Goal: Transaction & Acquisition: Obtain resource

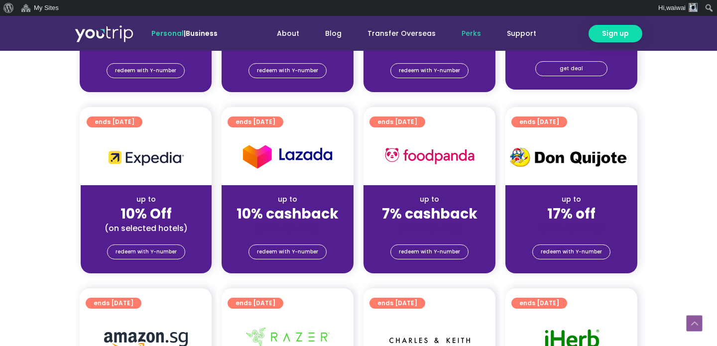
scroll to position [379, 0]
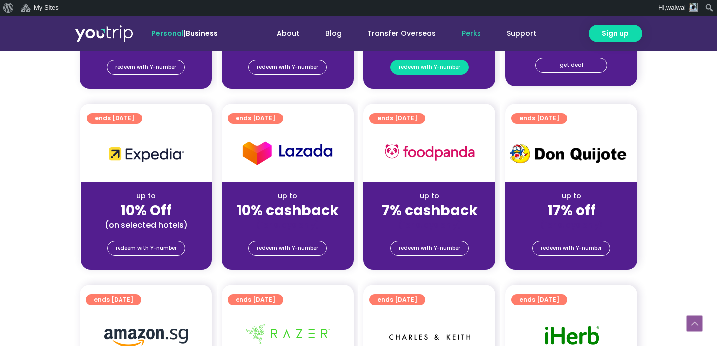
click at [452, 71] on span "redeem with Y-number" at bounding box center [429, 67] width 61 height 14
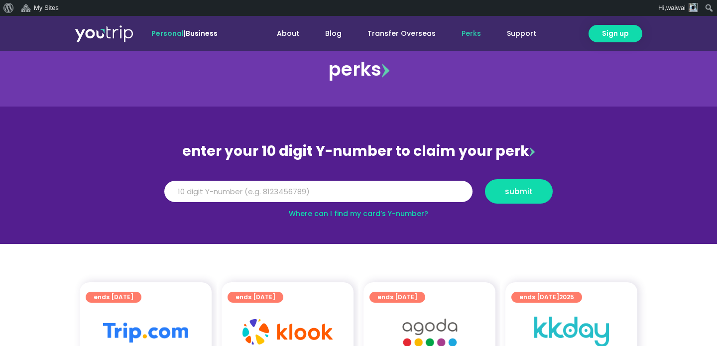
scroll to position [13, 0]
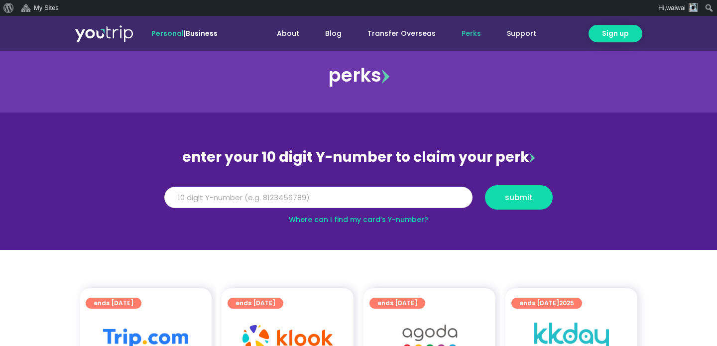
click at [344, 196] on input "Y Number" at bounding box center [318, 198] width 308 height 22
type input "1"
click at [519, 197] on span "submit" at bounding box center [519, 197] width 28 height 7
click at [348, 198] on input "881111111111" at bounding box center [318, 198] width 308 height 22
click at [515, 199] on span "submit" at bounding box center [519, 197] width 28 height 7
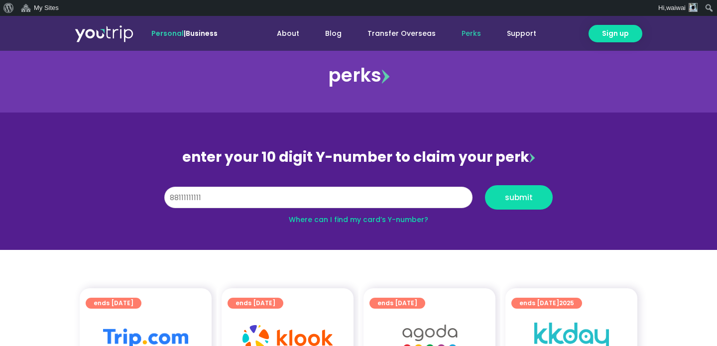
click at [178, 201] on input "88111111111" at bounding box center [318, 198] width 308 height 22
click at [510, 197] on span "submit" at bounding box center [519, 197] width 28 height 7
click at [208, 200] on input "89111111111" at bounding box center [318, 198] width 308 height 22
type input "8911111111"
click at [518, 200] on span "submit" at bounding box center [519, 197] width 28 height 7
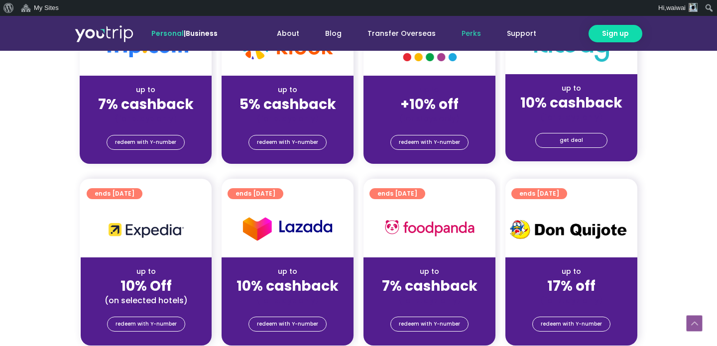
scroll to position [359, 0]
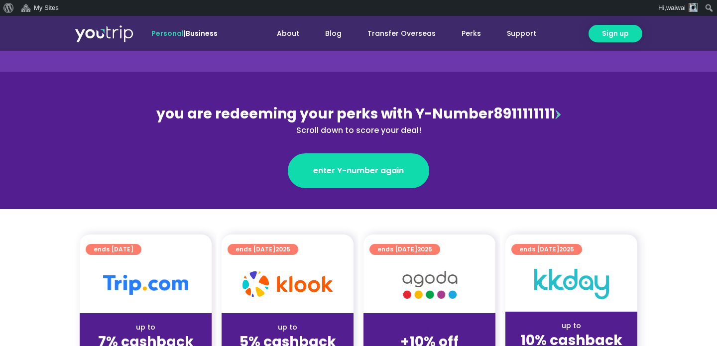
scroll to position [223, 0]
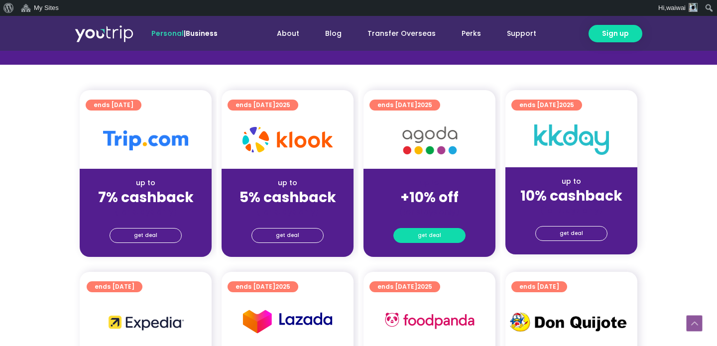
click at [415, 234] on link "get deal" at bounding box center [429, 235] width 72 height 15
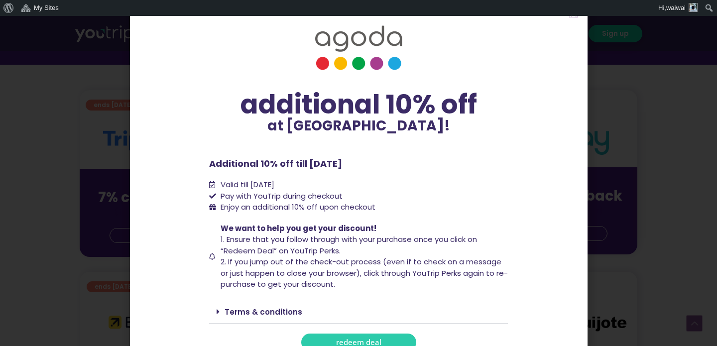
scroll to position [20, 0]
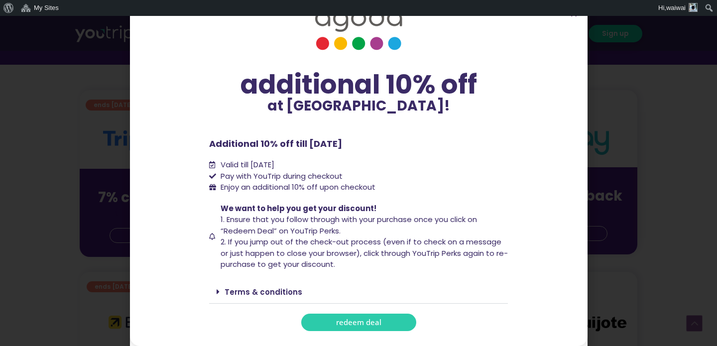
click at [284, 294] on link "Terms & conditions" at bounding box center [264, 292] width 78 height 10
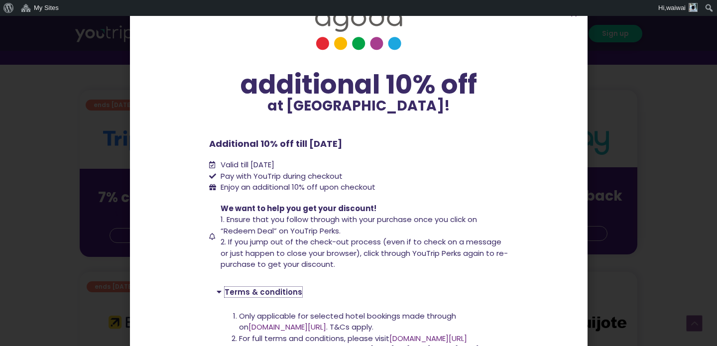
scroll to position [102, 0]
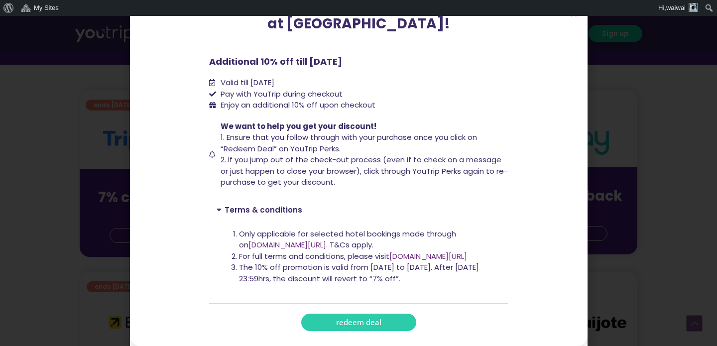
click at [664, 140] on div "additional 10% off at [GEOGRAPHIC_DATA]! additional 10% off at [GEOGRAPHIC_DATA…" at bounding box center [358, 173] width 717 height 346
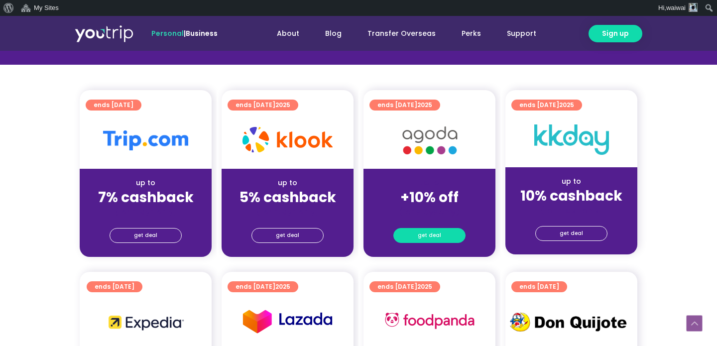
click at [426, 237] on span "get deal" at bounding box center [429, 236] width 23 height 14
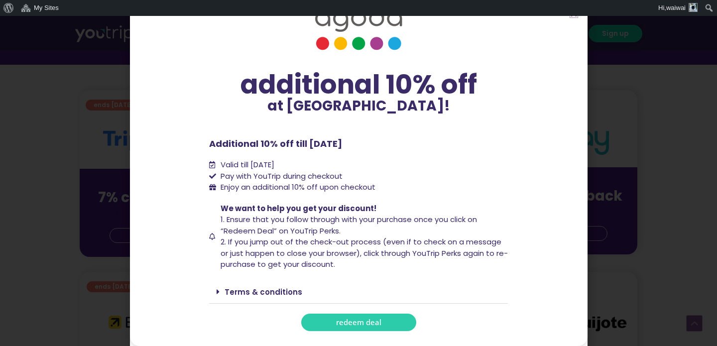
scroll to position [0, 0]
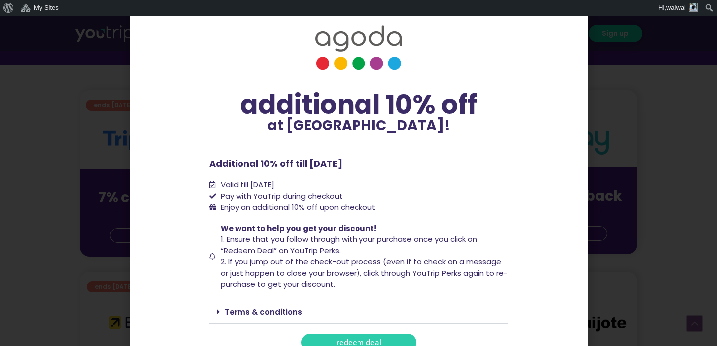
click at [573, 17] on icon "Close" at bounding box center [573, 13] width 7 height 7
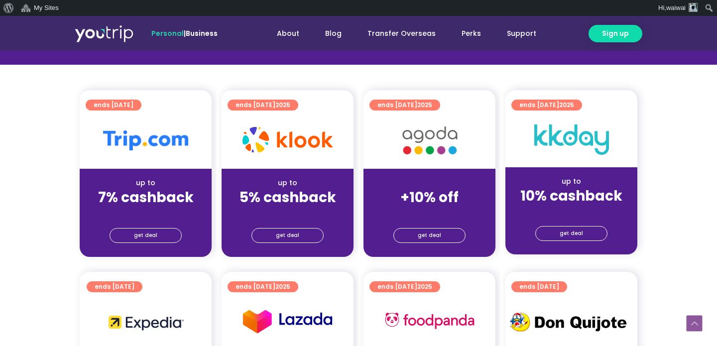
click at [288, 198] on strong "5% cashback" at bounding box center [288, 197] width 97 height 19
click at [286, 236] on span "get deal" at bounding box center [287, 236] width 23 height 14
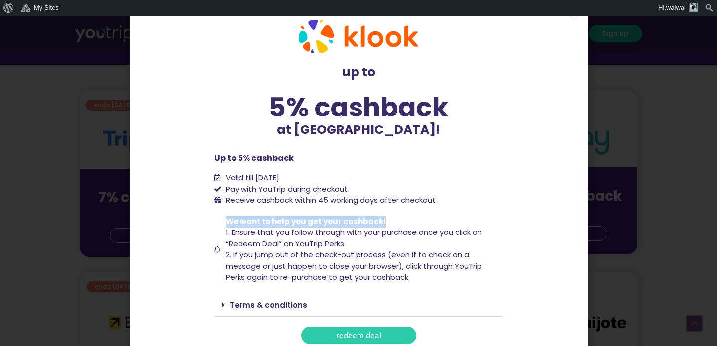
drag, startPoint x: 385, startPoint y: 224, endPoint x: 222, endPoint y: 223, distance: 163.4
click at [222, 223] on li "We want to help you get your cashback! 1. Ensure that you follow through with y…" at bounding box center [358, 249] width 289 height 67
copy span "We want to help you get your cashback!"
click at [646, 166] on div "up to 5% cashback at [GEOGRAPHIC_DATA]! up to 5% cashback at [GEOGRAPHIC_DATA]!…" at bounding box center [358, 173] width 717 height 346
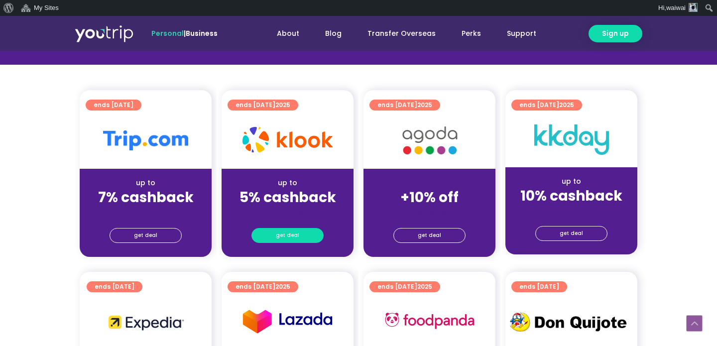
click at [287, 238] on span "get deal" at bounding box center [287, 236] width 23 height 14
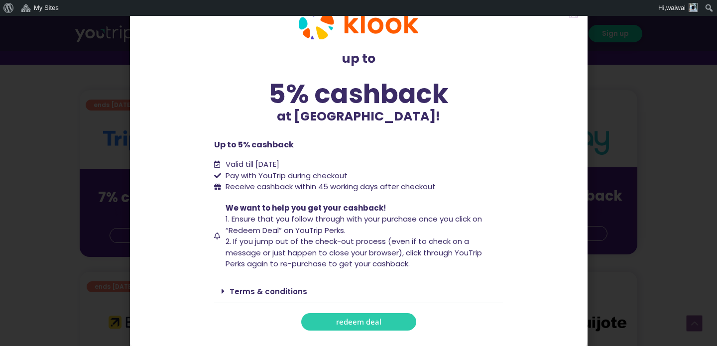
scroll to position [14, 0]
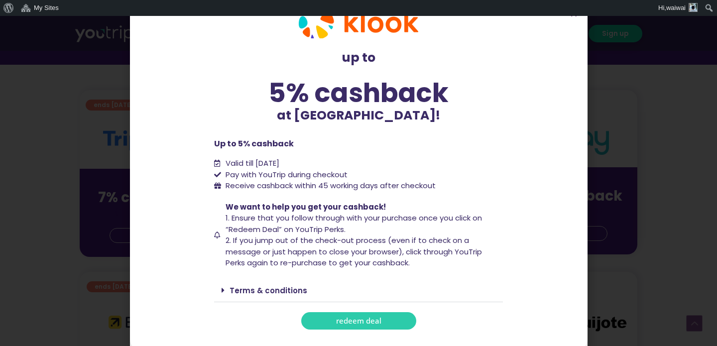
click at [284, 288] on link "Terms & conditions" at bounding box center [269, 290] width 78 height 10
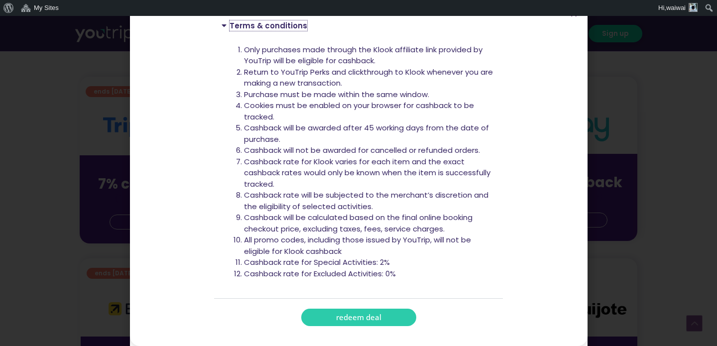
scroll to position [0, 0]
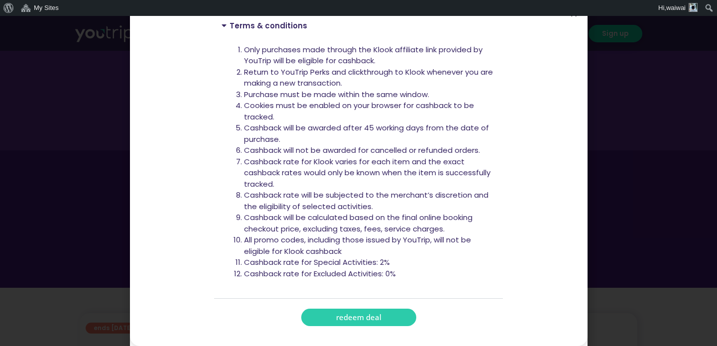
click at [574, 16] on icon "Close" at bounding box center [573, 13] width 7 height 7
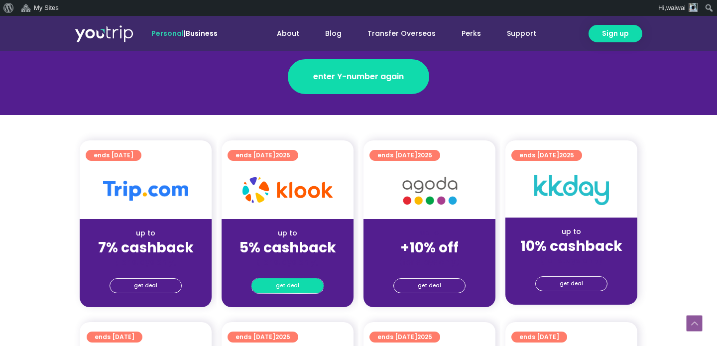
scroll to position [165, 0]
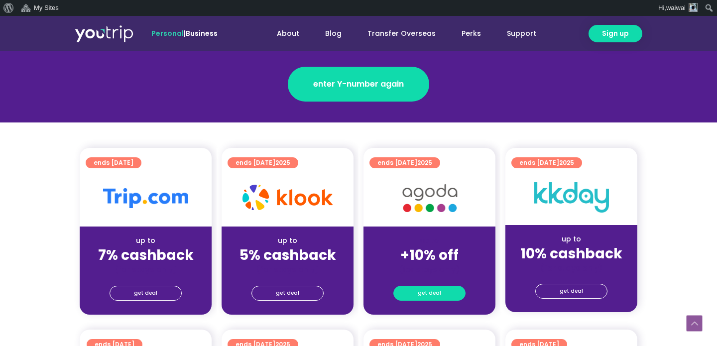
click at [406, 291] on link "get deal" at bounding box center [429, 293] width 72 height 15
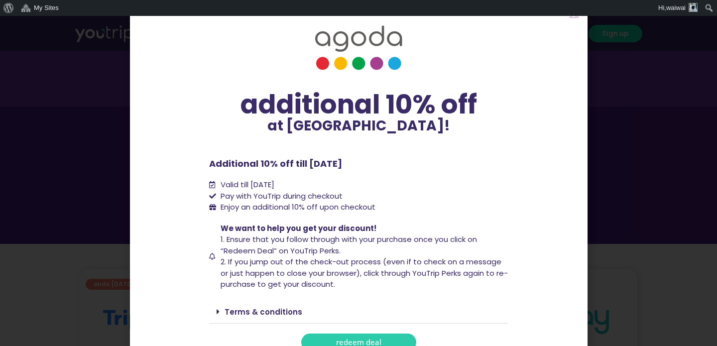
scroll to position [21, 0]
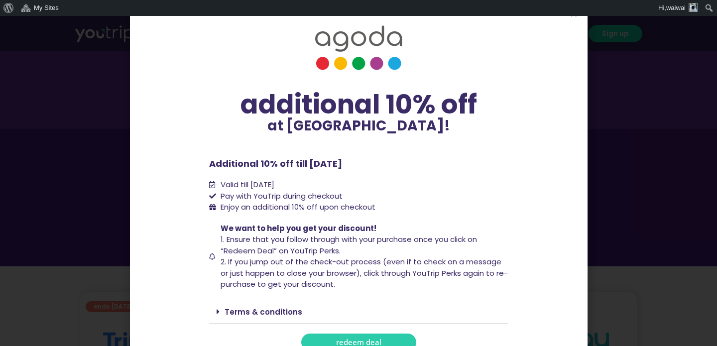
click at [572, 16] on icon "Close" at bounding box center [573, 13] width 7 height 7
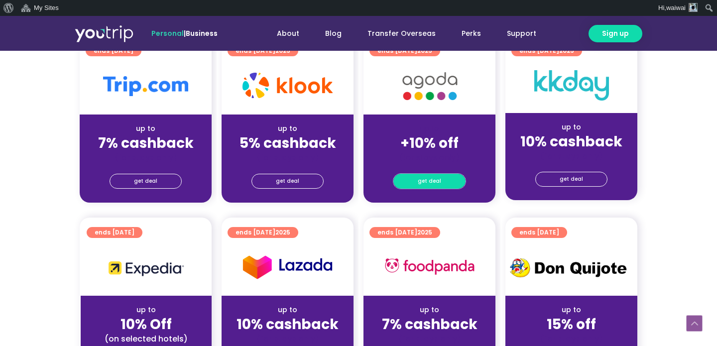
scroll to position [0, 0]
